Goal: Register for event/course

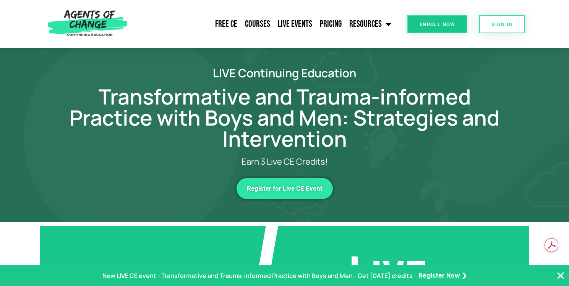
click at [445, 26] on span "Enroll Now" at bounding box center [438, 24] width 36 height 5
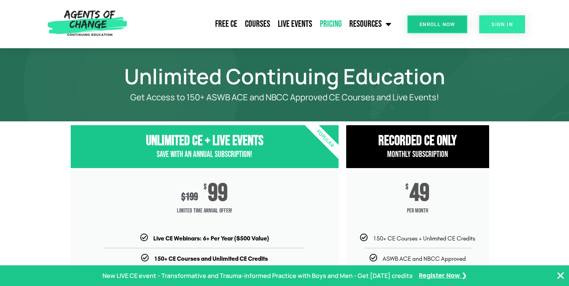
click at [490, 21] on link "SIGN IN" at bounding box center [502, 24] width 46 height 18
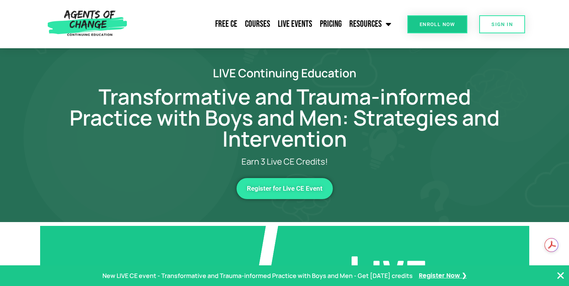
click at [276, 188] on span "Register for Live CE Event" at bounding box center [285, 188] width 76 height 6
